Goal: Information Seeking & Learning: Learn about a topic

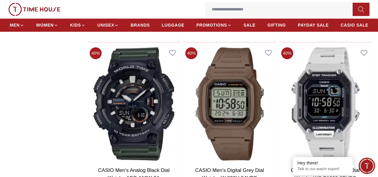
scroll to position [1585, 0]
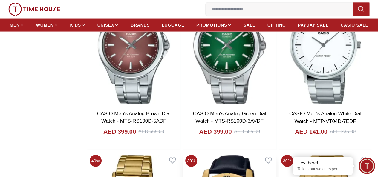
scroll to position [2901, 0]
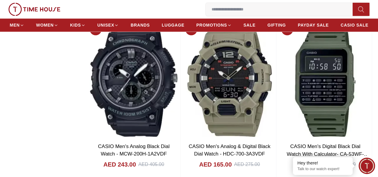
scroll to position [4875, 0]
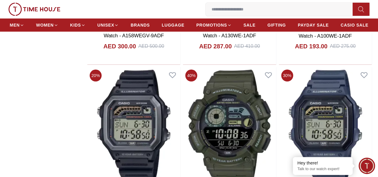
scroll to position [5653, 0]
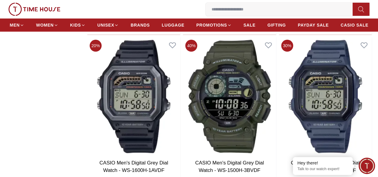
scroll to position [5037, 0]
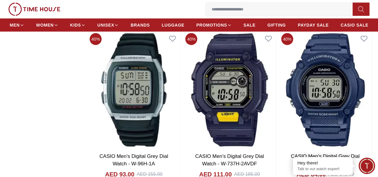
scroll to position [983, 0]
